Goal: Task Accomplishment & Management: Complete application form

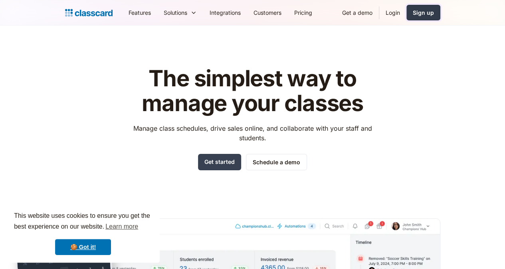
click at [434, 12] on div "Sign up" at bounding box center [423, 12] width 21 height 8
click at [222, 159] on link "Get started" at bounding box center [219, 162] width 43 height 16
